Goal: Task Accomplishment & Management: Manage account settings

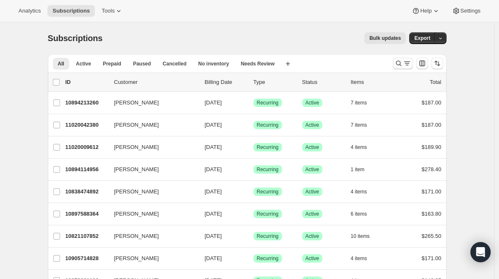
click at [408, 66] on icon "Search and filter results" at bounding box center [407, 63] width 8 height 8
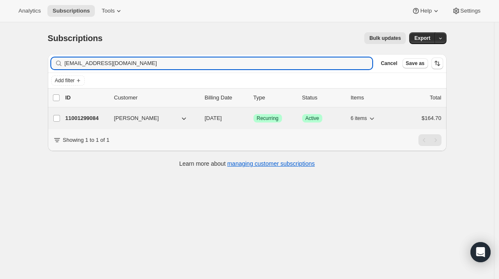
type input "brightporter@gmail.com"
click at [85, 118] on p "11001299084" at bounding box center [86, 118] width 42 height 8
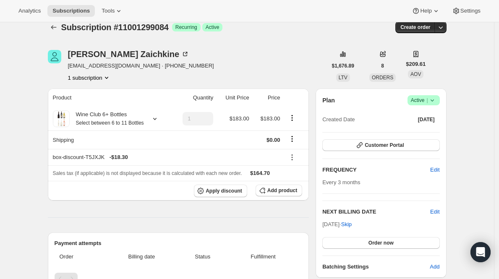
scroll to position [11, 0]
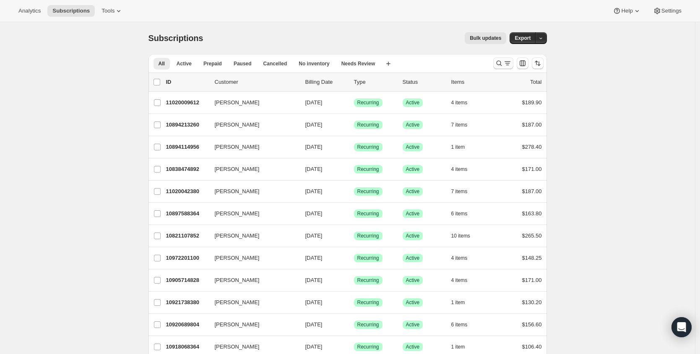
click at [503, 62] on icon "Search and filter results" at bounding box center [499, 63] width 8 height 8
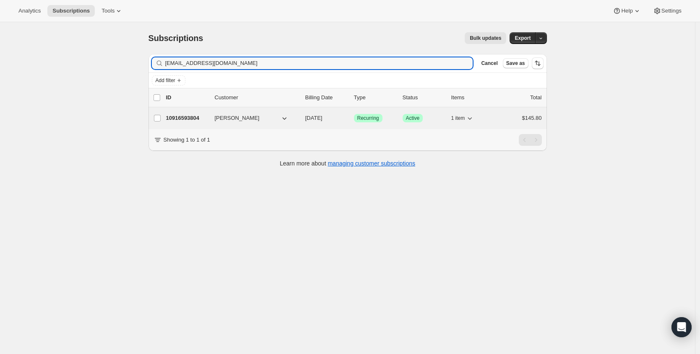
type input "[EMAIL_ADDRESS][DOMAIN_NAME]"
click at [184, 118] on p "10916593804" at bounding box center [187, 118] width 42 height 8
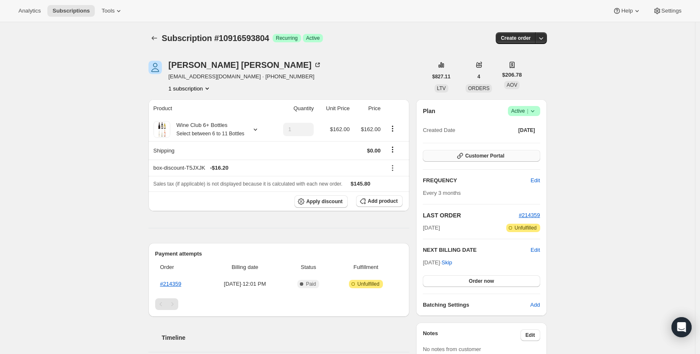
click at [494, 155] on span "Customer Portal" at bounding box center [484, 156] width 39 height 7
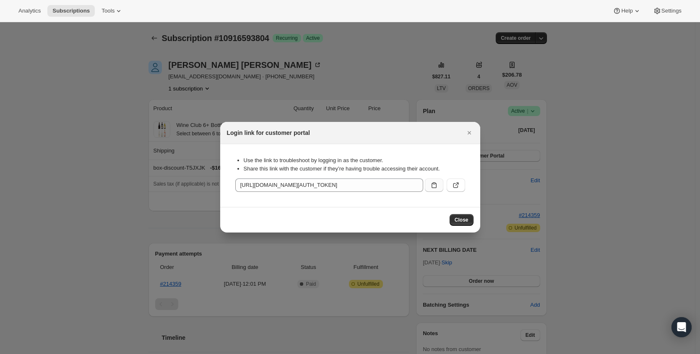
click at [436, 182] on icon ":rcd:" at bounding box center [434, 185] width 8 height 8
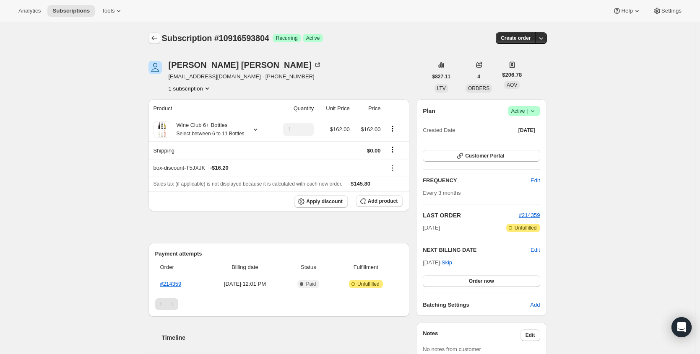
click at [154, 35] on icon "Subscriptions" at bounding box center [154, 38] width 8 height 8
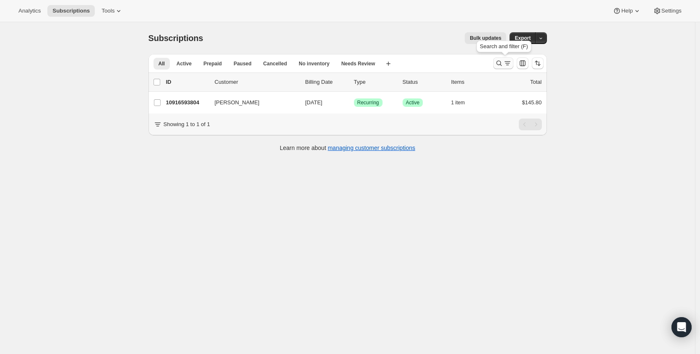
click at [506, 66] on icon "Search and filter results" at bounding box center [507, 63] width 8 height 8
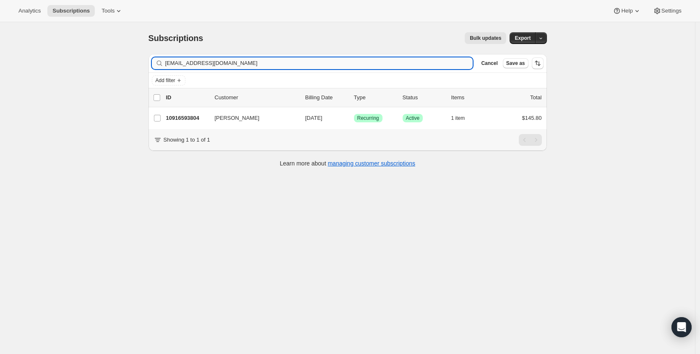
click at [283, 65] on input "[EMAIL_ADDRESS][DOMAIN_NAME]" at bounding box center [319, 63] width 308 height 12
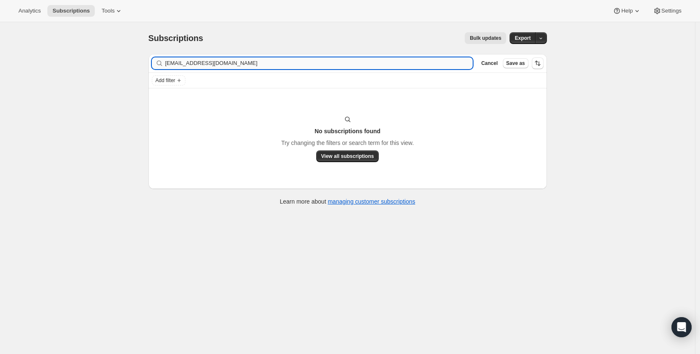
click at [198, 65] on input "[EMAIL_ADDRESS][DOMAIN_NAME]" at bounding box center [319, 63] width 308 height 12
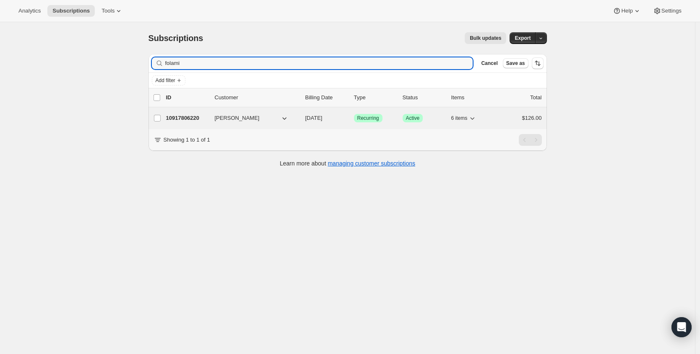
type input "folami"
click at [177, 120] on p "10917806220" at bounding box center [187, 118] width 42 height 8
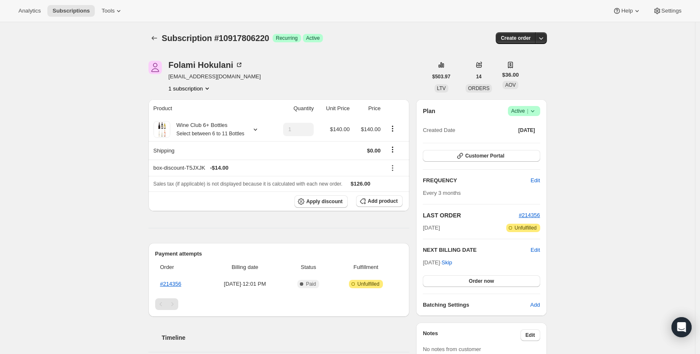
click at [528, 107] on span "Active |" at bounding box center [524, 111] width 26 height 8
click at [522, 147] on button "Cancel subscription" at bounding box center [523, 141] width 52 height 13
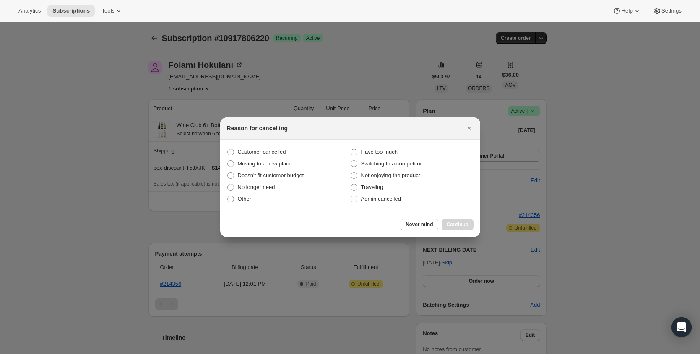
drag, startPoint x: 261, startPoint y: 152, endPoint x: 463, endPoint y: 216, distance: 211.8
click at [262, 152] on span "Customer cancelled" at bounding box center [262, 152] width 48 height 6
drag, startPoint x: 265, startPoint y: 150, endPoint x: 270, endPoint y: 151, distance: 5.3
click at [265, 150] on span "Customer cancelled" at bounding box center [262, 152] width 48 height 6
click at [228, 149] on input "Customer cancelled" at bounding box center [227, 149] width 0 height 0
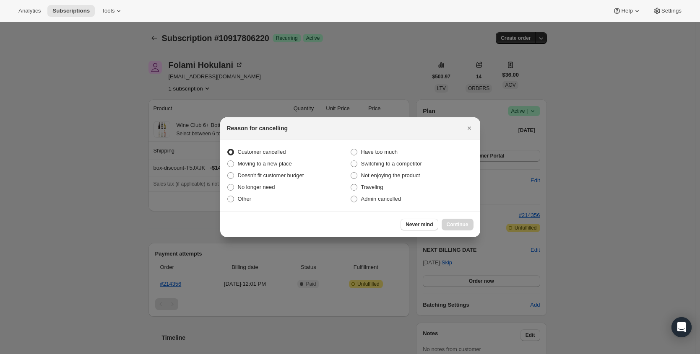
radio input "true"
click at [462, 225] on span "Continue" at bounding box center [458, 224] width 22 height 7
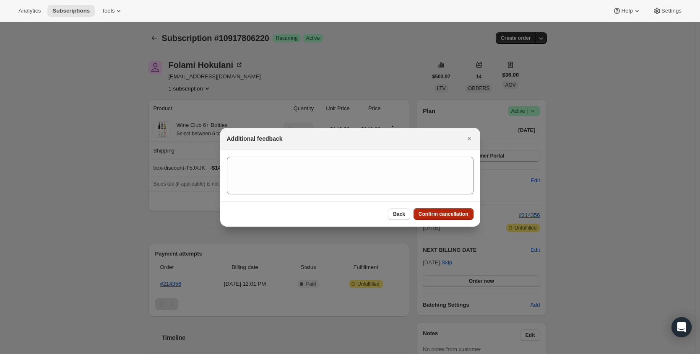
click at [459, 217] on span "Confirm cancellation" at bounding box center [444, 214] width 50 height 7
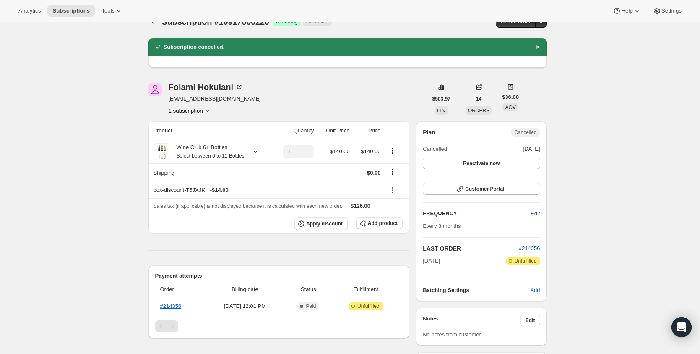
scroll to position [81, 0]
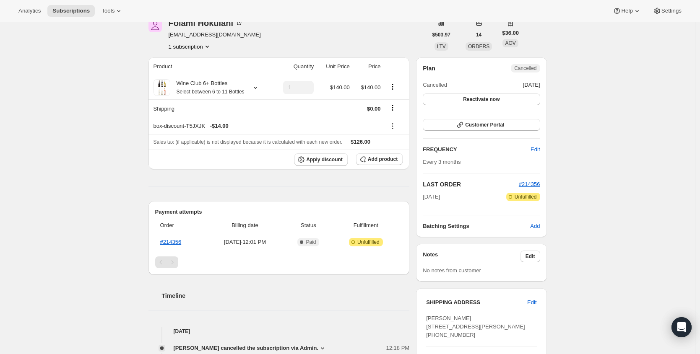
click at [199, 32] on span "[EMAIL_ADDRESS][DOMAIN_NAME]" at bounding box center [215, 35] width 92 height 8
copy span "[EMAIL_ADDRESS][DOMAIN_NAME]"
